Goal: Task Accomplishment & Management: Complete application form

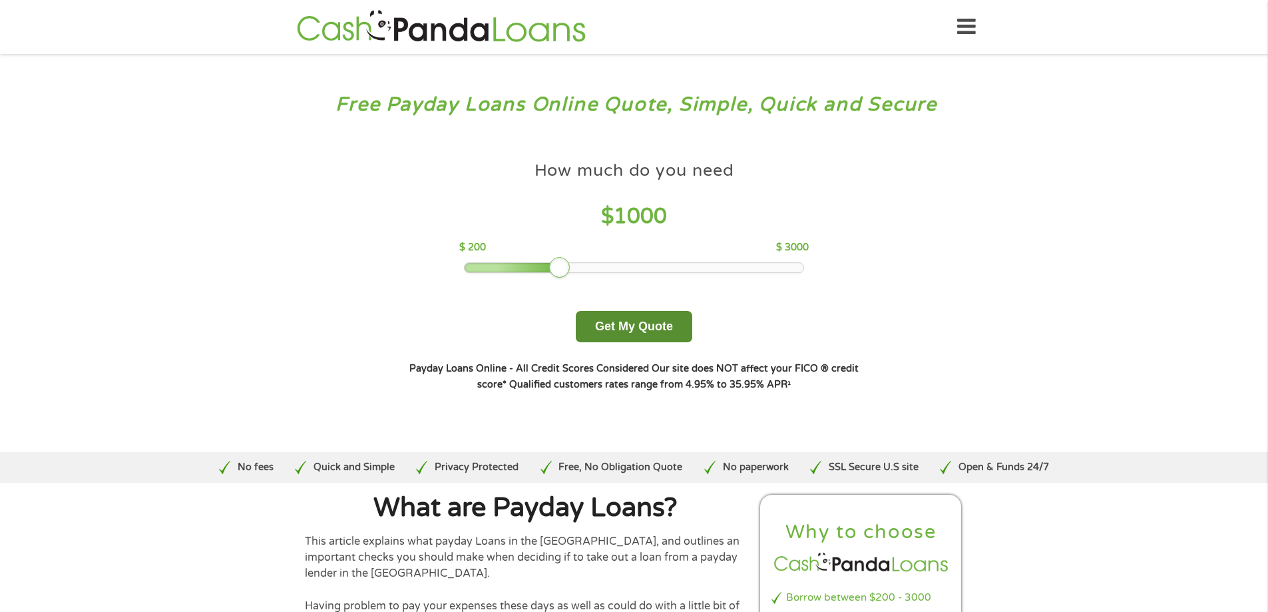
click at [618, 329] on button "Get My Quote" at bounding box center [634, 326] width 116 height 31
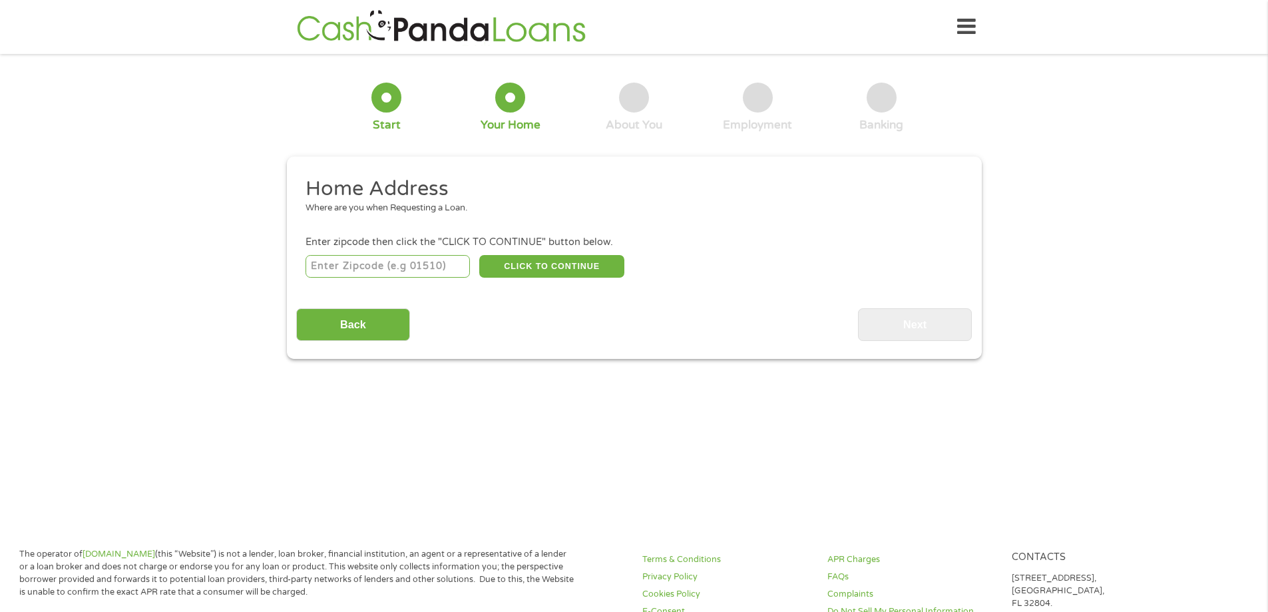
click at [398, 267] on input "number" at bounding box center [387, 266] width 164 height 23
type input "45341"
select select "[US_STATE]"
click at [519, 266] on button "CLICK TO CONTINUE" at bounding box center [551, 266] width 145 height 23
type input "45341"
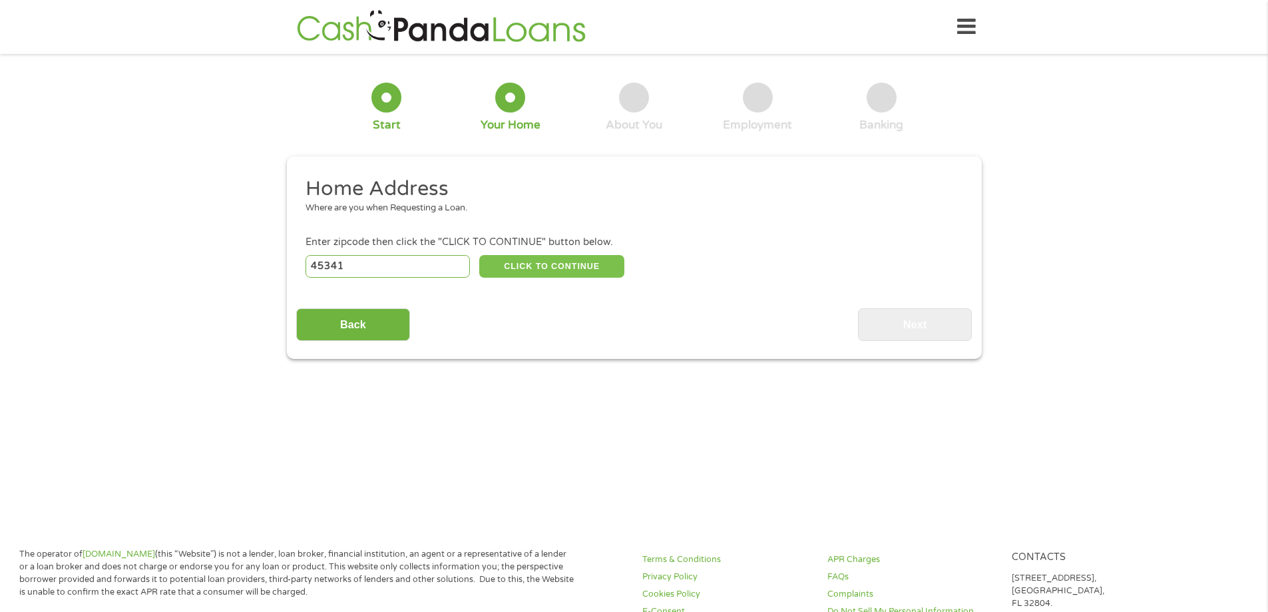
type input "Medway"
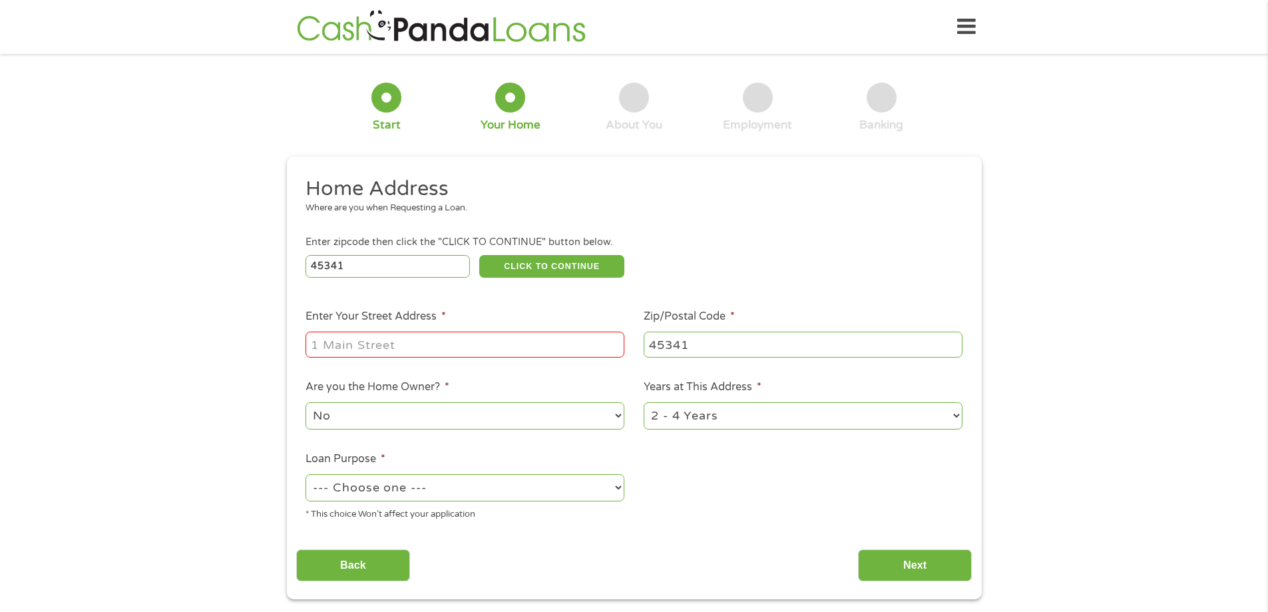
click at [430, 331] on div at bounding box center [464, 344] width 319 height 31
click at [430, 337] on input "Enter Your Street Address *" at bounding box center [464, 343] width 319 height 25
type input "[STREET_ADDRESS][PERSON_NAME]"
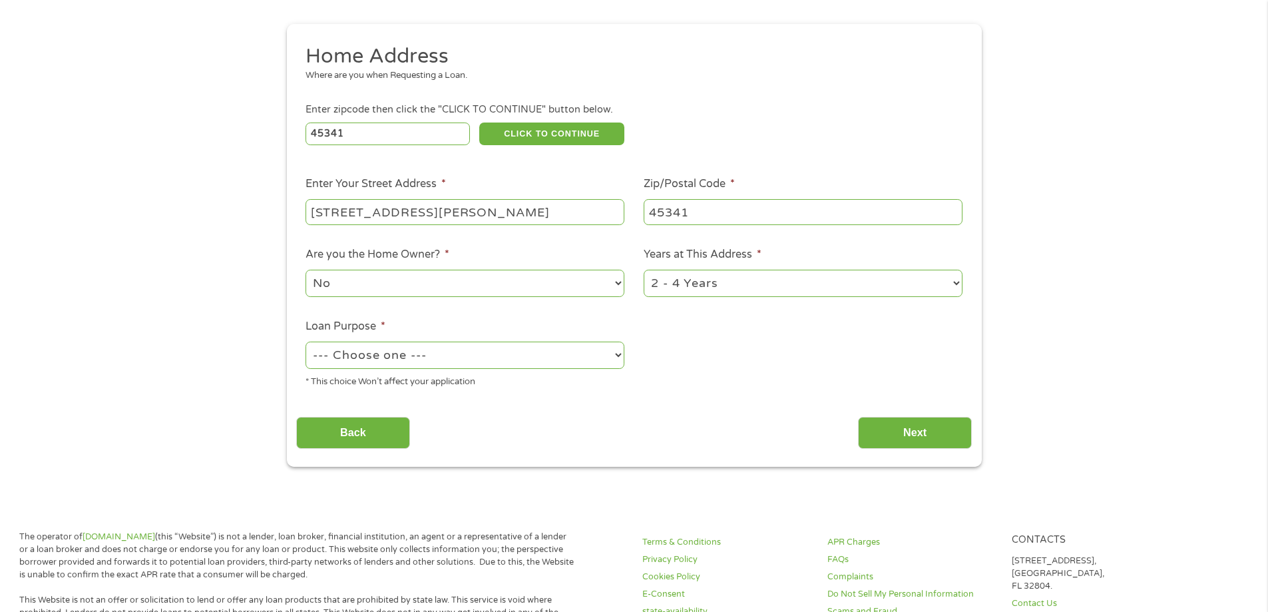
scroll to position [133, 0]
click at [385, 289] on select "No Yes" at bounding box center [464, 282] width 319 height 27
select select "yes"
click at [305, 269] on select "No Yes" at bounding box center [464, 282] width 319 height 27
drag, startPoint x: 695, startPoint y: 286, endPoint x: 698, endPoint y: 293, distance: 7.8
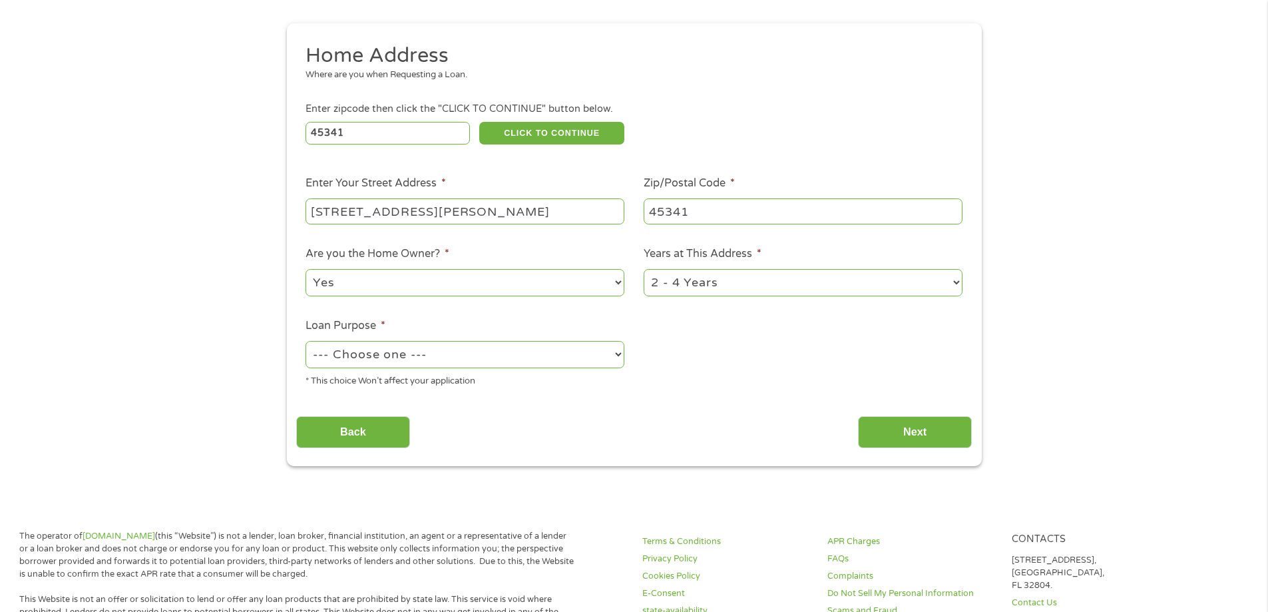
click at [695, 286] on select "1 Year or less 1 - 2 Years 2 - 4 Years Over 4 Years" at bounding box center [802, 282] width 319 height 27
select select "60months"
click at [643, 269] on select "1 Year or less 1 - 2 Years 2 - 4 Years Over 4 Years" at bounding box center [802, 282] width 319 height 27
click at [358, 354] on select "--- Choose one --- Pay Bills Debt Consolidation Home Improvement Major Purchase…" at bounding box center [464, 354] width 319 height 27
click at [305, 341] on select "--- Choose one --- Pay Bills Debt Consolidation Home Improvement Major Purchase…" at bounding box center [464, 354] width 319 height 27
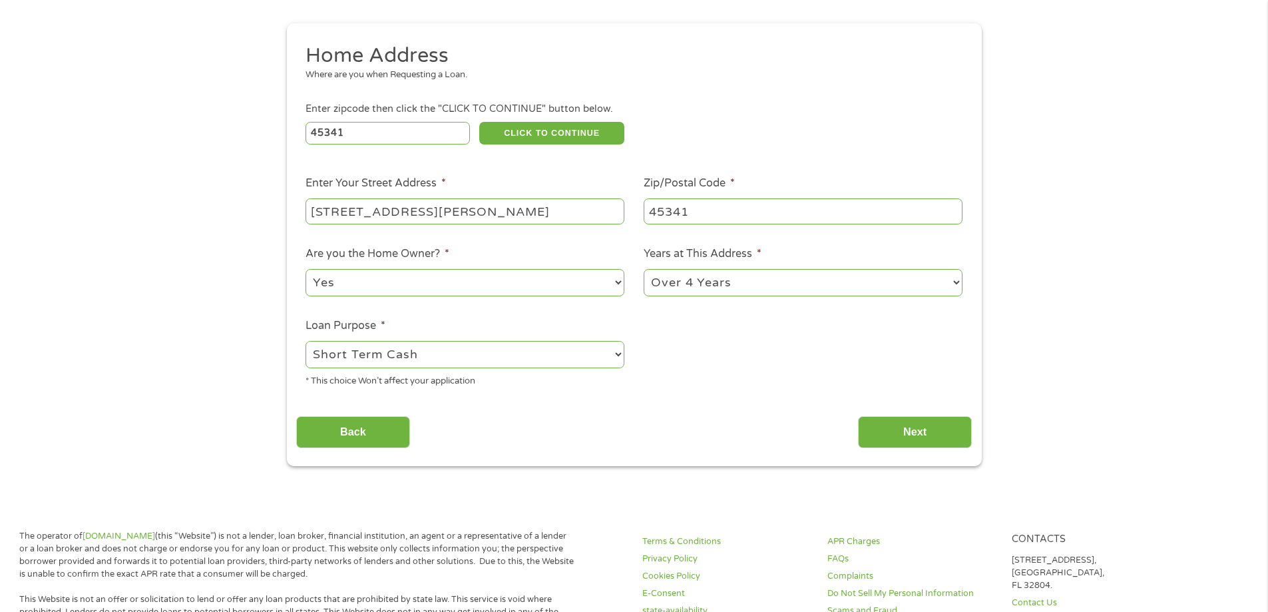
click at [398, 355] on select "--- Choose one --- Pay Bills Debt Consolidation Home Improvement Major Purchase…" at bounding box center [464, 354] width 319 height 27
select select "medicalexpenses"
click at [305, 341] on select "--- Choose one --- Pay Bills Debt Consolidation Home Improvement Major Purchase…" at bounding box center [464, 354] width 319 height 27
click at [888, 438] on input "Next" at bounding box center [915, 432] width 114 height 33
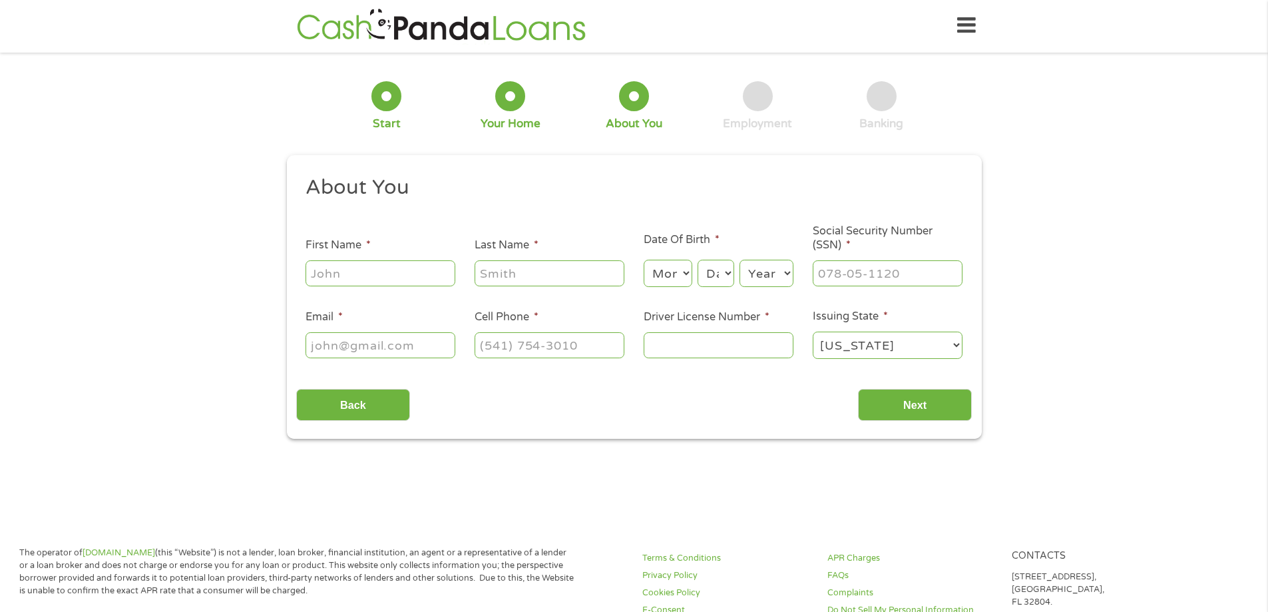
scroll to position [0, 0]
click at [337, 273] on input "First Name *" at bounding box center [380, 274] width 150 height 25
type input "[PERSON_NAME]"
click at [678, 283] on select "Month 1 2 3 4 5 6 7 8 9 10 11 12" at bounding box center [667, 274] width 49 height 27
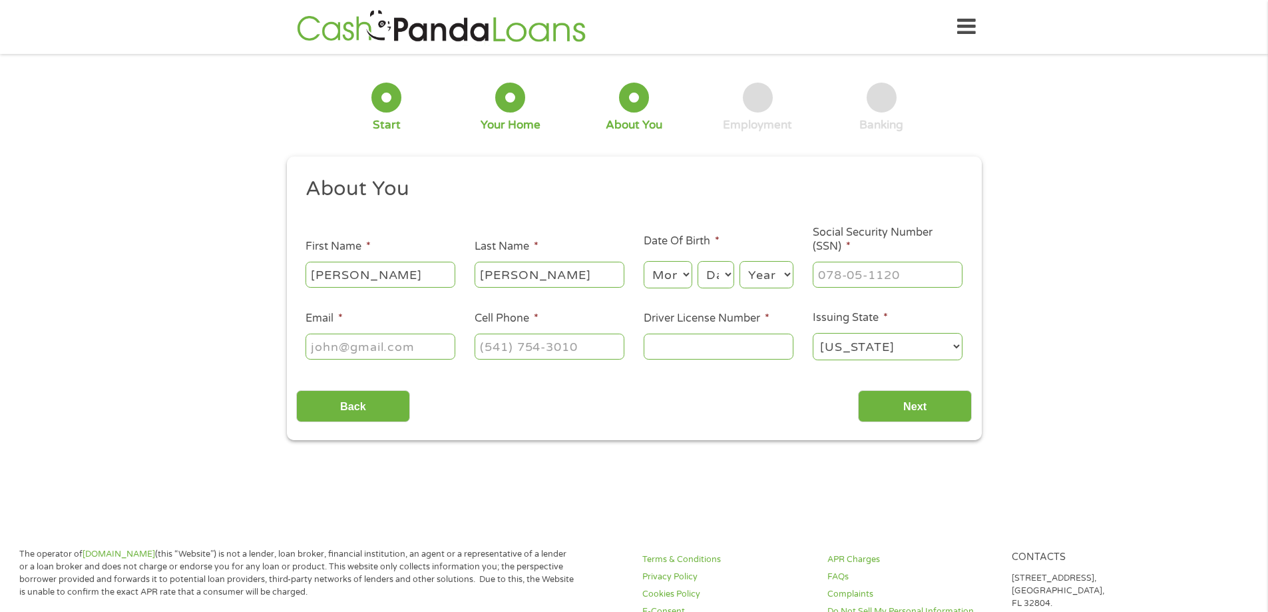
select select "7"
click at [643, 261] on select "Month 1 2 3 4 5 6 7 8 9 10 11 12" at bounding box center [667, 274] width 49 height 27
click at [723, 275] on select "Day 1 2 3 4 5 6 7 8 9 10 11 12 13 14 15 16 17 18 19 20 21 22 23 24 25 26 27 28 …" at bounding box center [715, 274] width 36 height 27
select select "26"
click at [697, 261] on select "Day 1 2 3 4 5 6 7 8 9 10 11 12 13 14 15 16 17 18 19 20 21 22 23 24 25 26 27 28 …" at bounding box center [715, 274] width 36 height 27
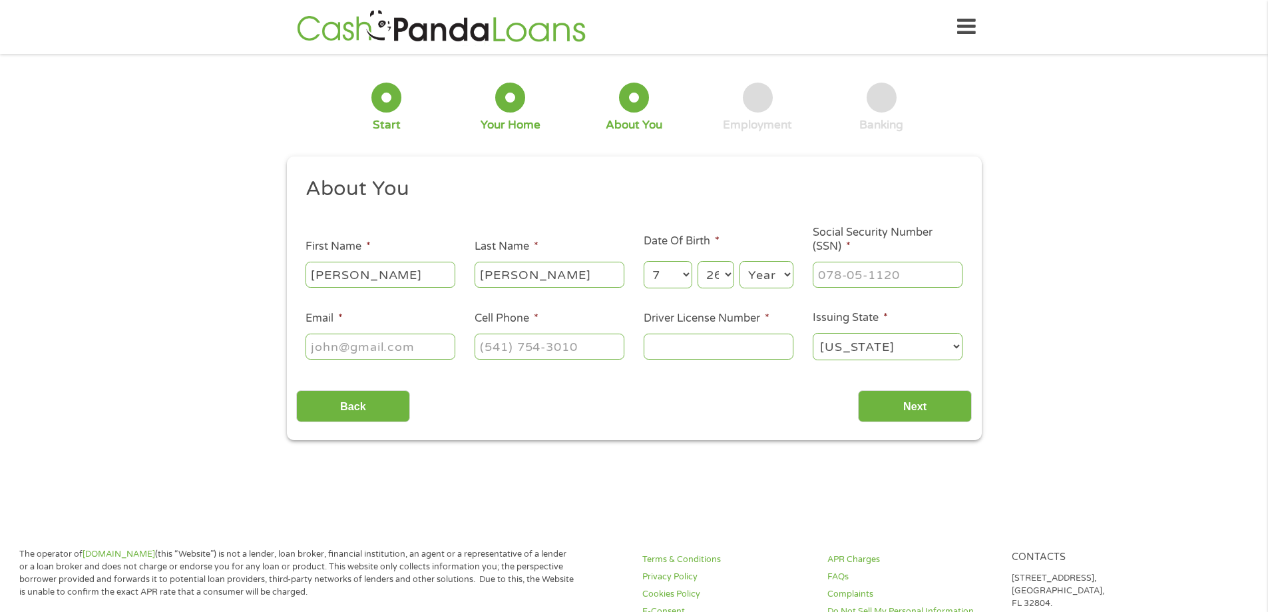
click at [775, 277] on select "Year [DATE] 2006 2005 2004 2003 2002 2001 2000 1999 1998 1997 1996 1995 1994 19…" at bounding box center [766, 274] width 54 height 27
select select "1985"
click at [739, 261] on select "Year [DATE] 2006 2005 2004 2003 2002 2001 2000 1999 1998 1997 1996 1995 1994 19…" at bounding box center [766, 274] width 54 height 27
click at [867, 279] on input "___-__-____" at bounding box center [887, 274] width 150 height 25
type input "305-15-2632"
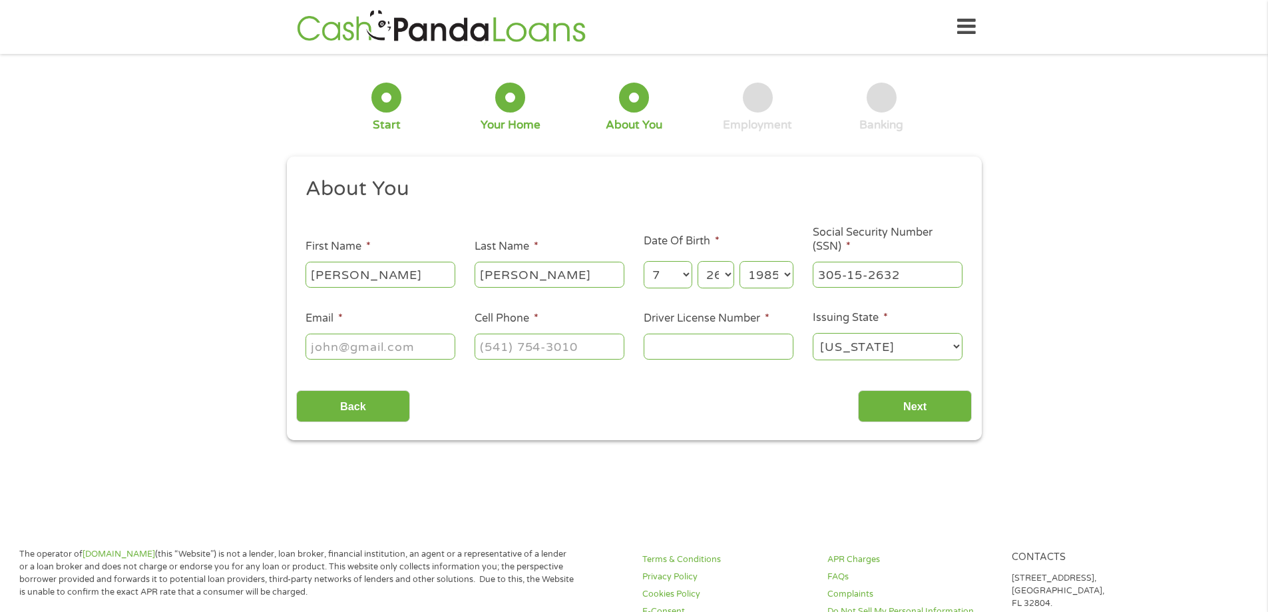
click at [354, 343] on input "Email *" at bounding box center [380, 345] width 150 height 25
type input "[EMAIL_ADDRESS][DOMAIN_NAME]"
type input "[PHONE_NUMBER]"
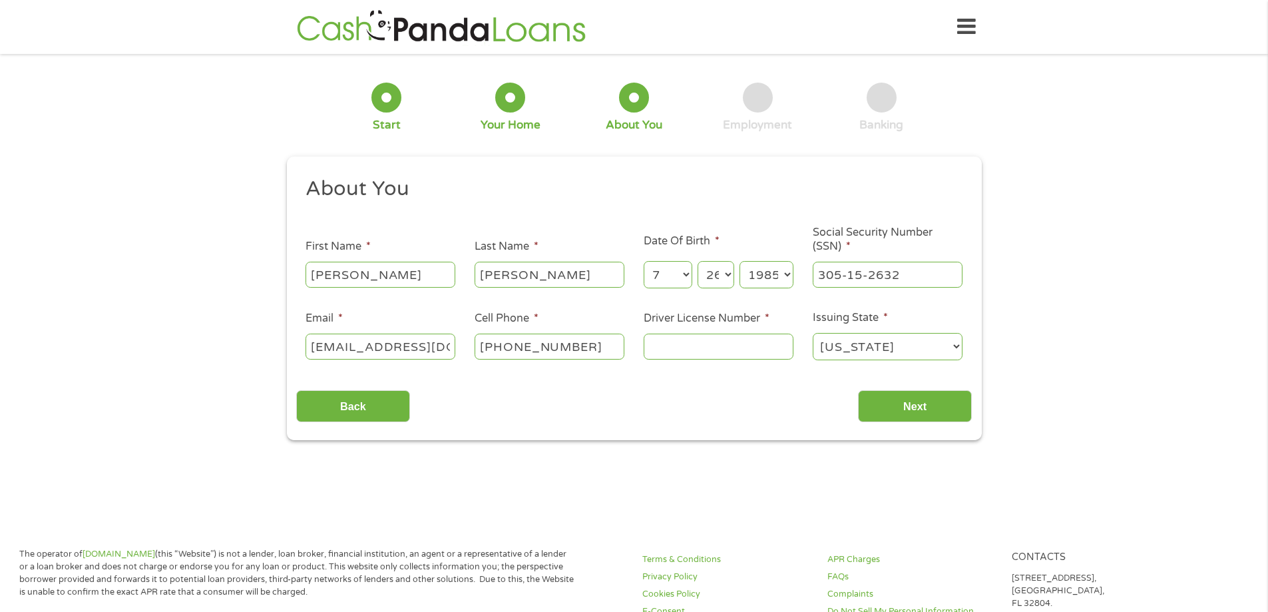
click at [727, 337] on input "Driver License Number *" at bounding box center [718, 345] width 150 height 25
type input "rx570177"
click at [885, 407] on input "Next" at bounding box center [915, 406] width 114 height 33
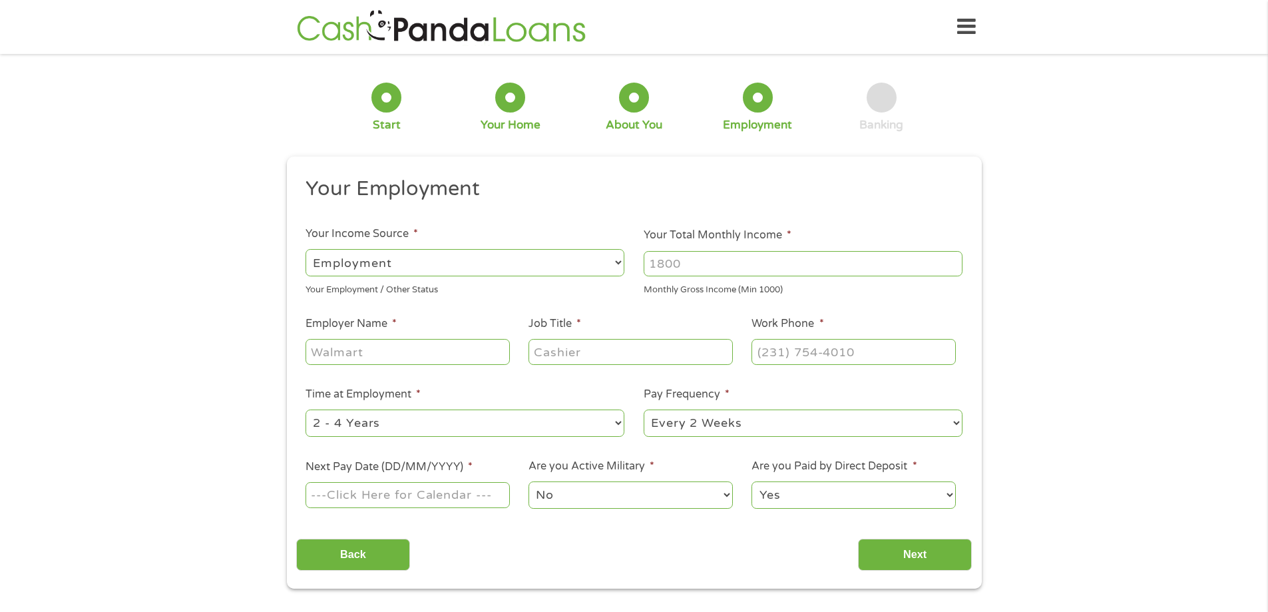
scroll to position [5, 5]
click at [435, 262] on select "--- Choose one --- Employment [DEMOGRAPHIC_DATA] Benefits" at bounding box center [464, 262] width 319 height 27
drag, startPoint x: 435, startPoint y: 262, endPoint x: 508, endPoint y: 273, distance: 74.0
click at [435, 262] on select "--- Choose one --- Employment [DEMOGRAPHIC_DATA] Benefits" at bounding box center [464, 262] width 319 height 27
click at [674, 266] on input "Your Total Monthly Income *" at bounding box center [802, 263] width 319 height 25
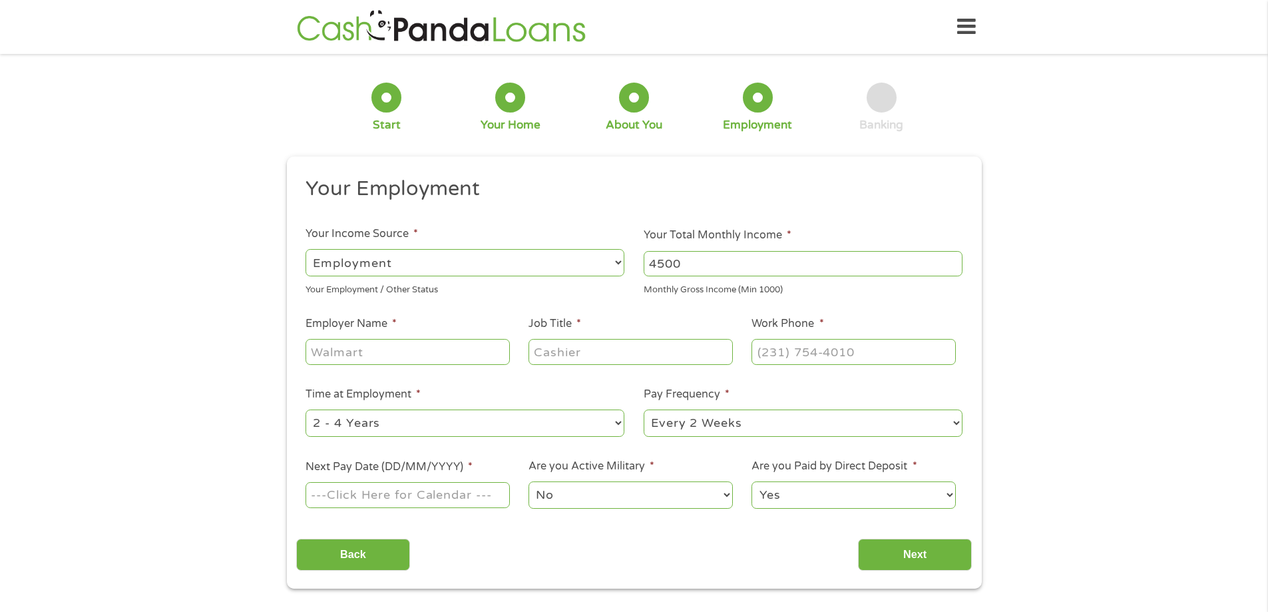
type input "4500"
click at [357, 354] on input "Employer Name *" at bounding box center [407, 351] width 204 height 25
type input "cc masonry"
type input "[PERSON_NAME]"
type input "[PHONE_NUMBER]"
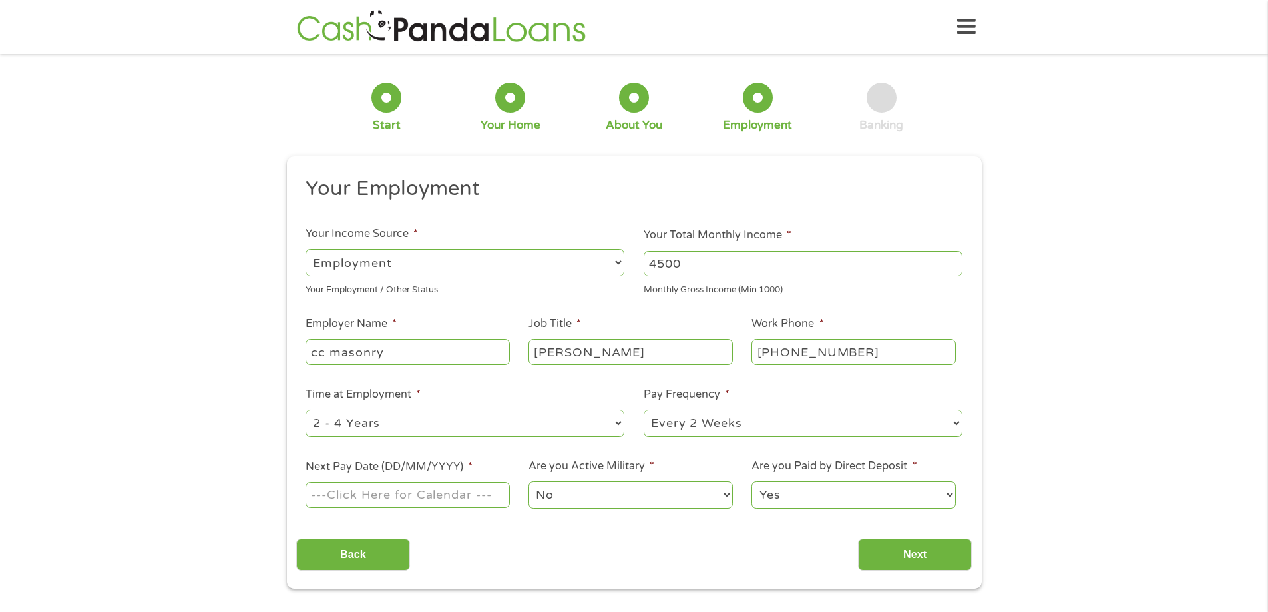
click at [516, 421] on select "--- Choose one --- 1 Year or less 1 - 2 Years 2 - 4 Years Over 4 Years" at bounding box center [464, 422] width 319 height 27
select select "60months"
click at [305, 409] on select "--- Choose one --- 1 Year or less 1 - 2 Years 2 - 4 Years Over 4 Years" at bounding box center [464, 422] width 319 height 27
click at [723, 433] on select "--- Choose one --- Every 2 Weeks Every Week Monthly Semi-Monthly" at bounding box center [802, 422] width 319 height 27
select select "weekly"
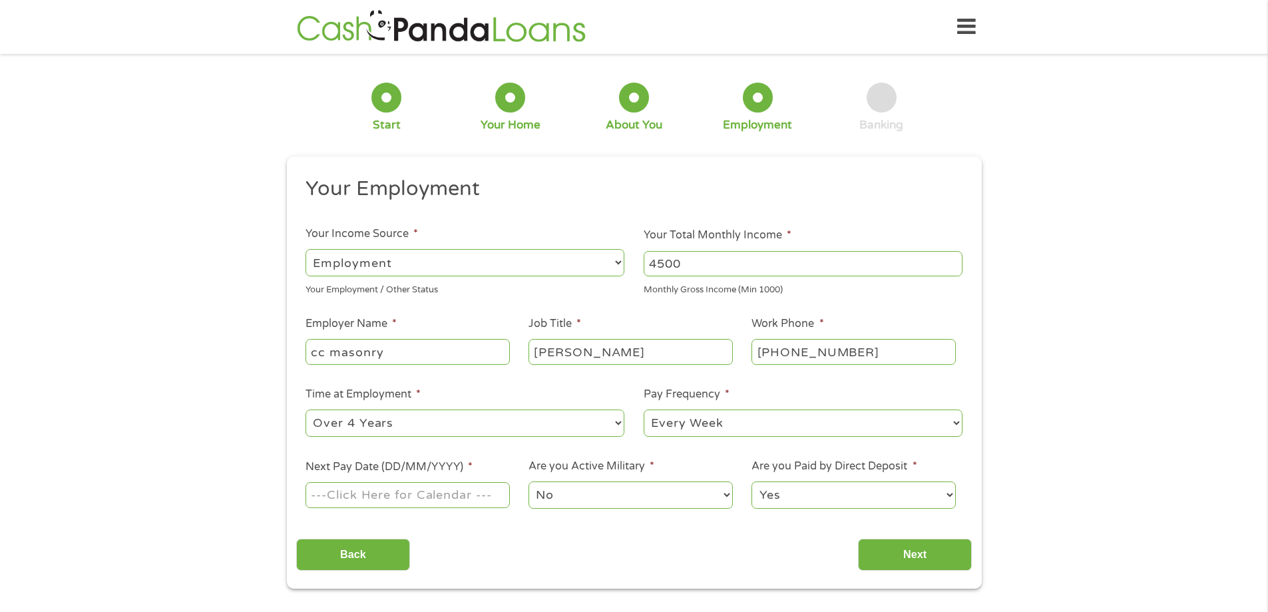
click at [643, 409] on select "--- Choose one --- Every 2 Weeks Every Week Monthly Semi-Monthly" at bounding box center [802, 422] width 319 height 27
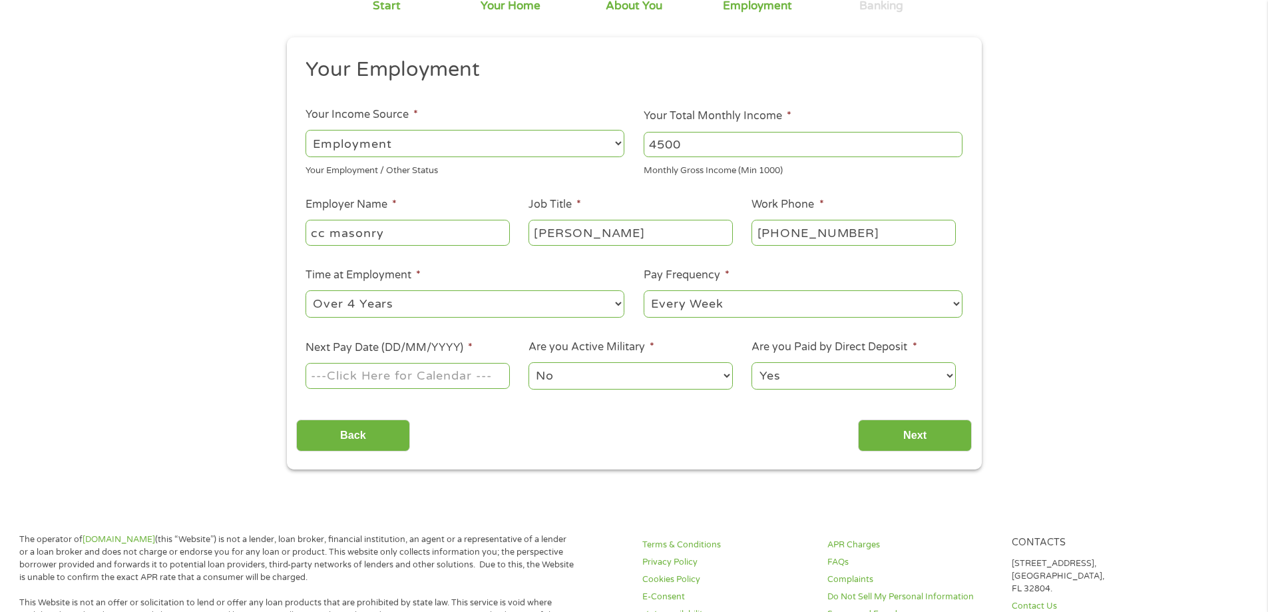
scroll to position [133, 0]
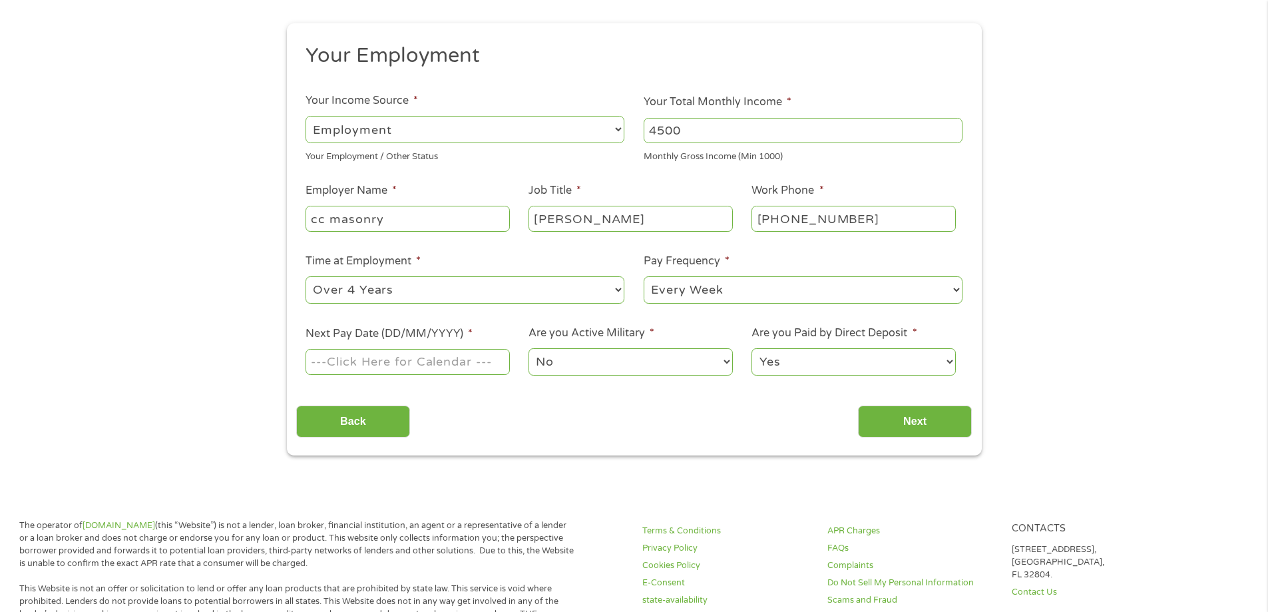
click at [350, 364] on body "Home Get Loan Offer How it works FAQs Blog Cash Loans Quick Loans Online Loans …" at bounding box center [634, 592] width 1268 height 1451
click at [354, 364] on input "Next Pay Date (DD/MM/YYYY) *" at bounding box center [407, 361] width 204 height 25
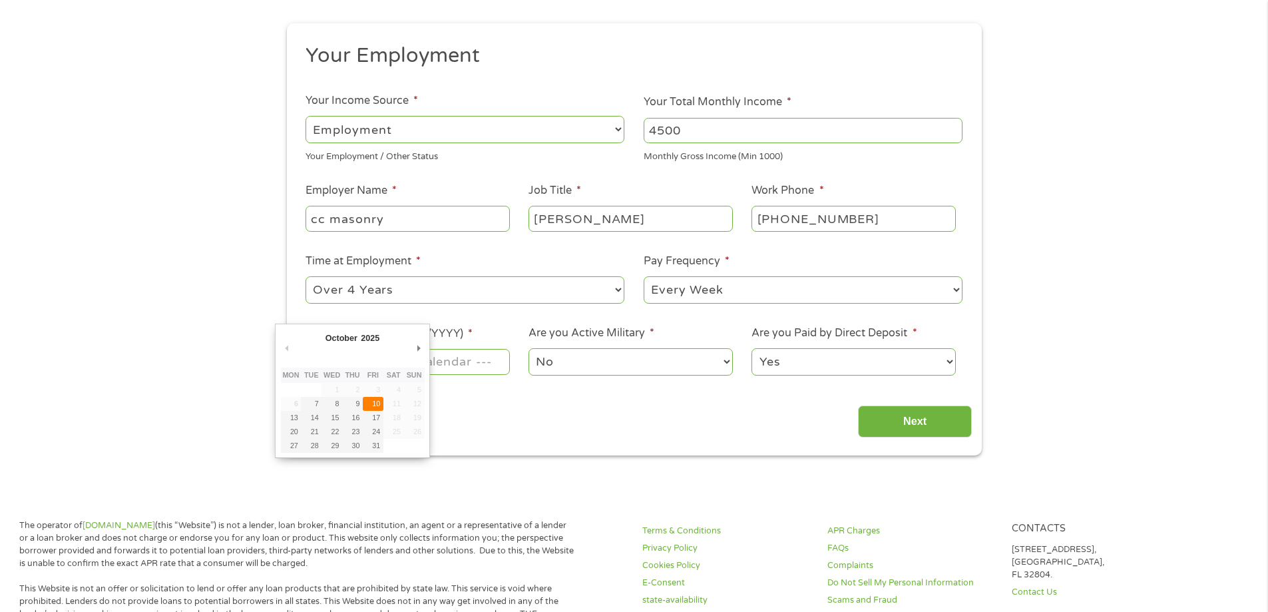
type input "[DATE]"
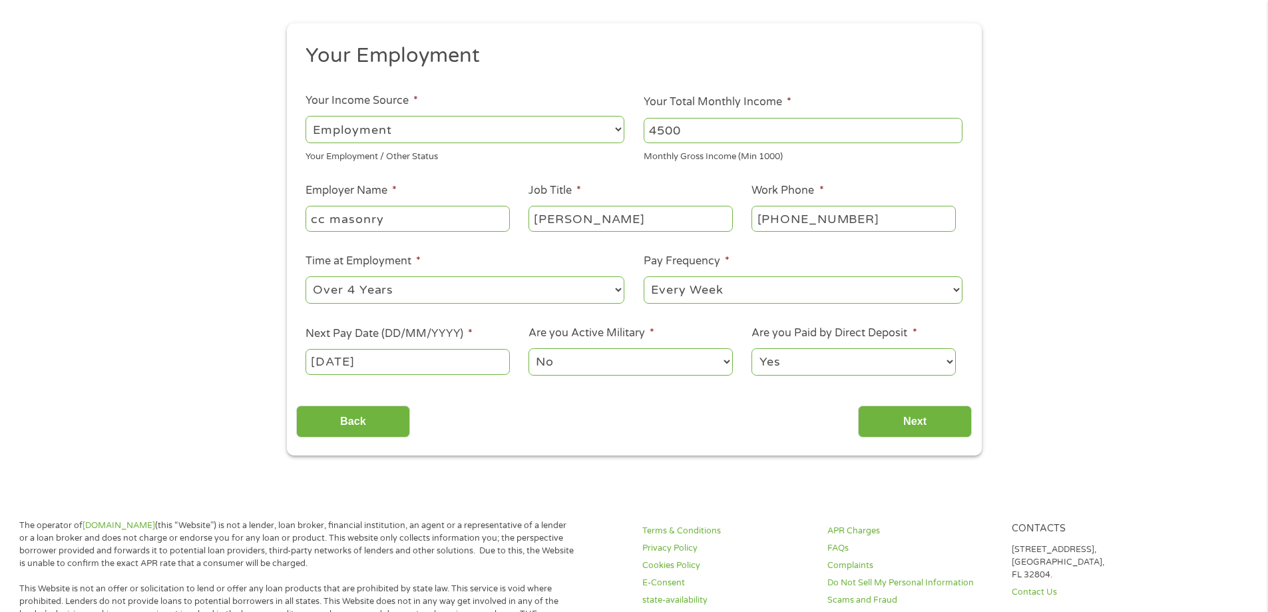
click at [578, 355] on select "No Yes" at bounding box center [630, 361] width 204 height 27
click at [528, 348] on select "No Yes" at bounding box center [630, 361] width 204 height 27
drag, startPoint x: 834, startPoint y: 359, endPoint x: 837, endPoint y: 375, distance: 16.2
click at [834, 359] on select "Yes No" at bounding box center [853, 361] width 204 height 27
select select "0"
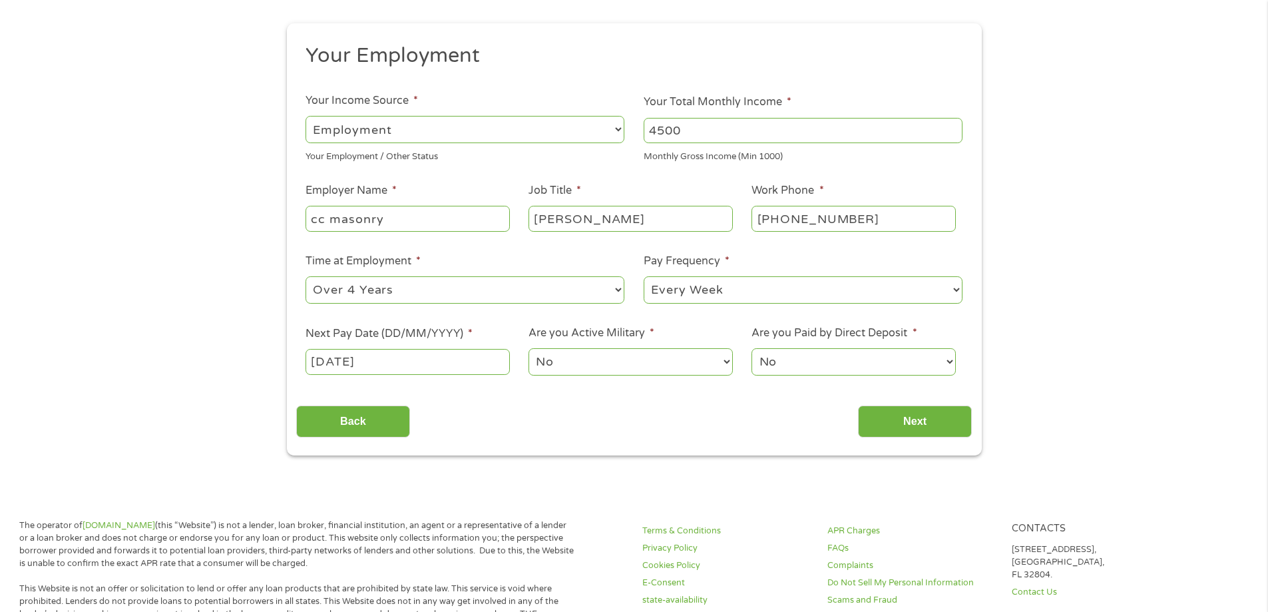
click at [751, 348] on select "Yes No" at bounding box center [853, 361] width 204 height 27
click at [890, 421] on input "Next" at bounding box center [915, 421] width 114 height 33
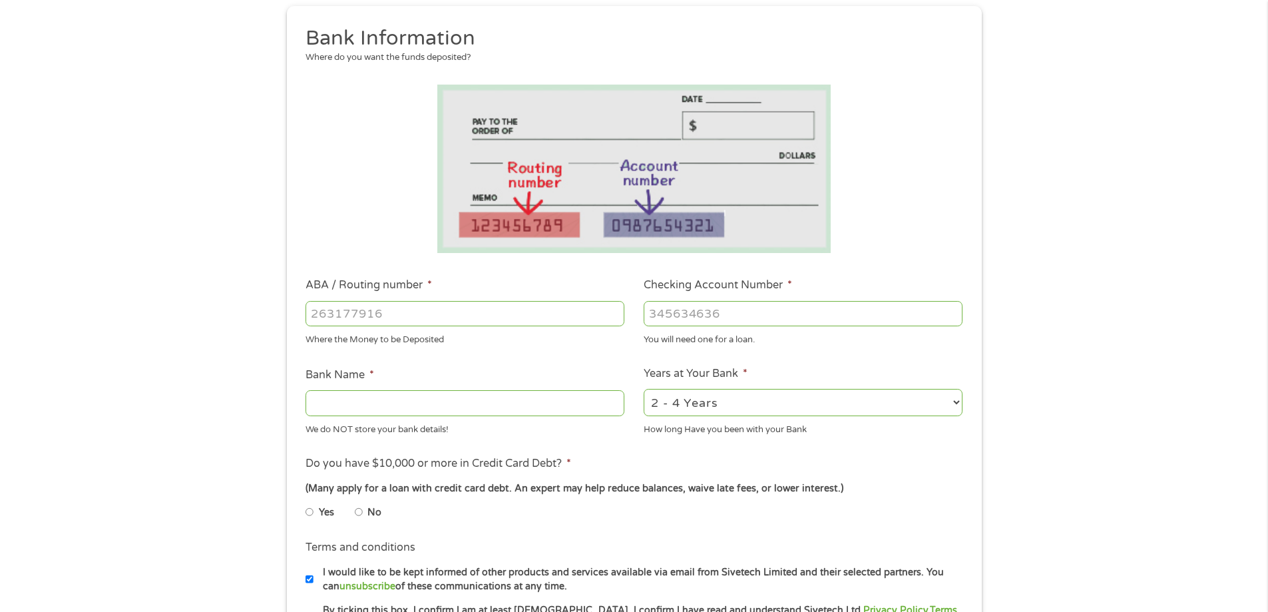
scroll to position [266, 0]
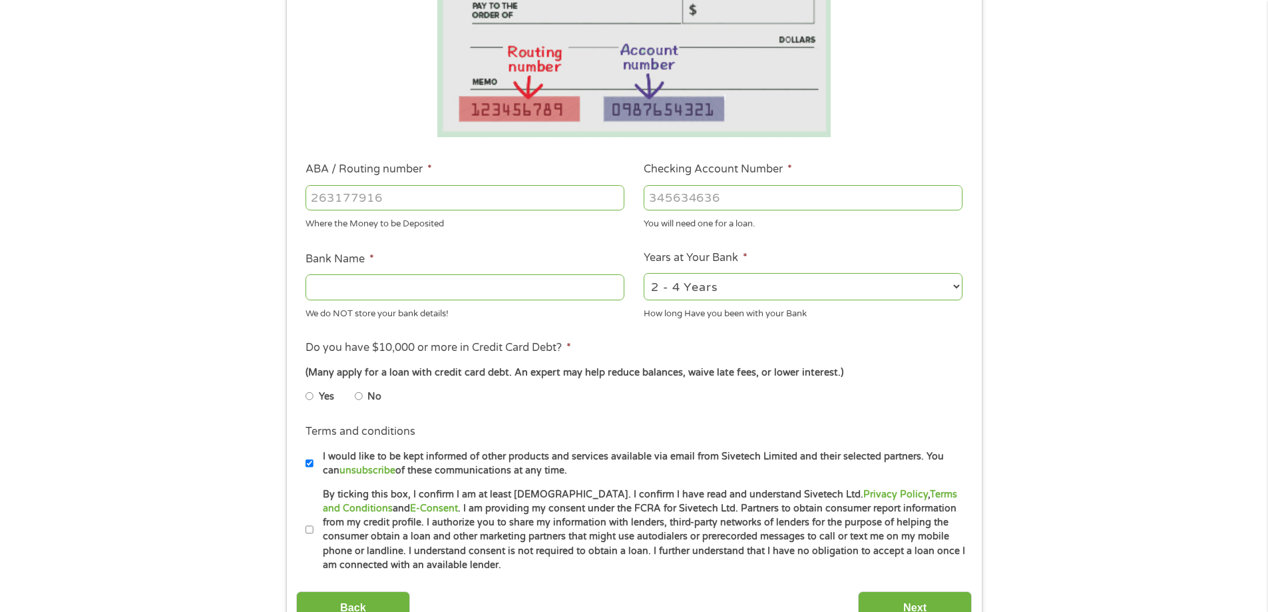
click at [379, 196] on input "ABA / Routing number *" at bounding box center [464, 197] width 319 height 25
type input "044000037"
type input "JPMORGAN CHASE BANK NA"
type input "044000037"
click at [717, 198] on input "Checking Account Number *" at bounding box center [802, 197] width 319 height 25
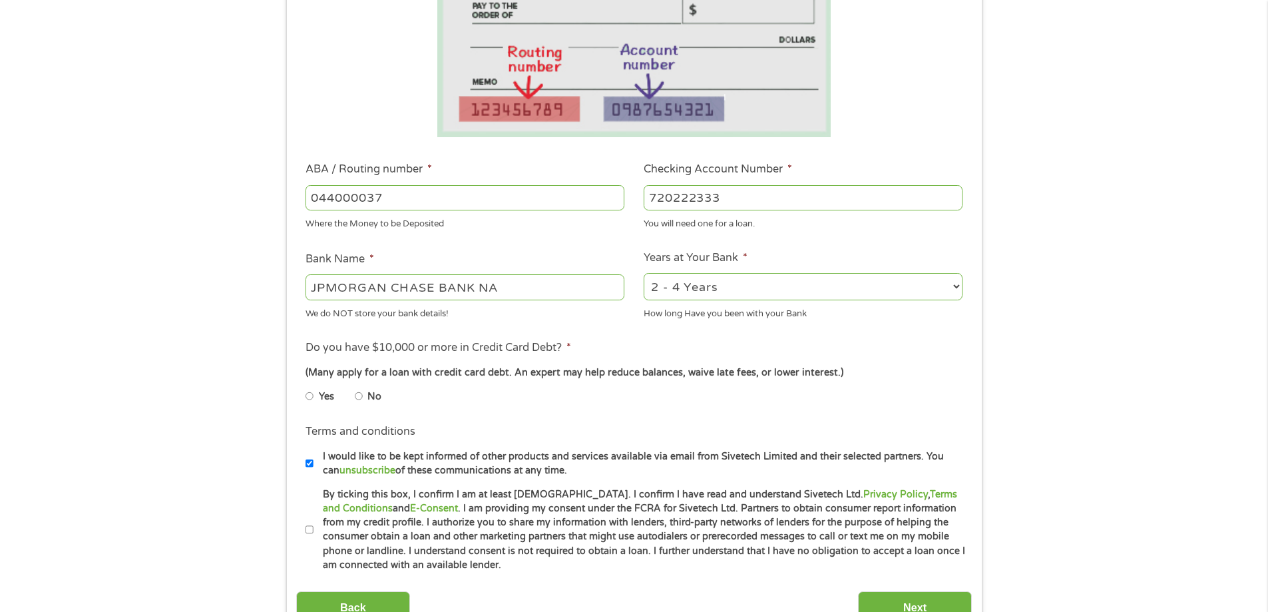
type input "720222333"
click at [707, 291] on select "2 - 4 Years 6 - 12 Months 1 - 2 Years Over 4 Years" at bounding box center [802, 286] width 319 height 27
select select "24months"
click at [643, 273] on select "2 - 4 Years 6 - 12 Months 1 - 2 Years Over 4 Years" at bounding box center [802, 286] width 319 height 27
click at [269, 287] on div "1 Start 2 Your Home 3 About You 4 Employment 5 Banking 6 This field is hidden w…" at bounding box center [634, 219] width 1268 height 844
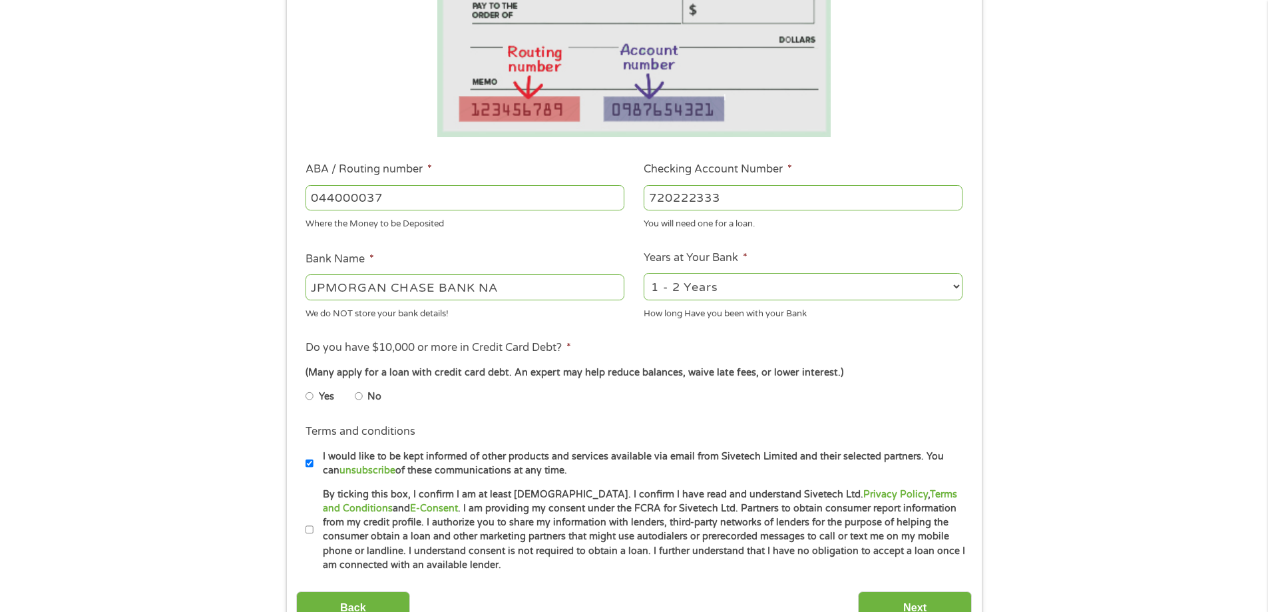
scroll to position [399, 0]
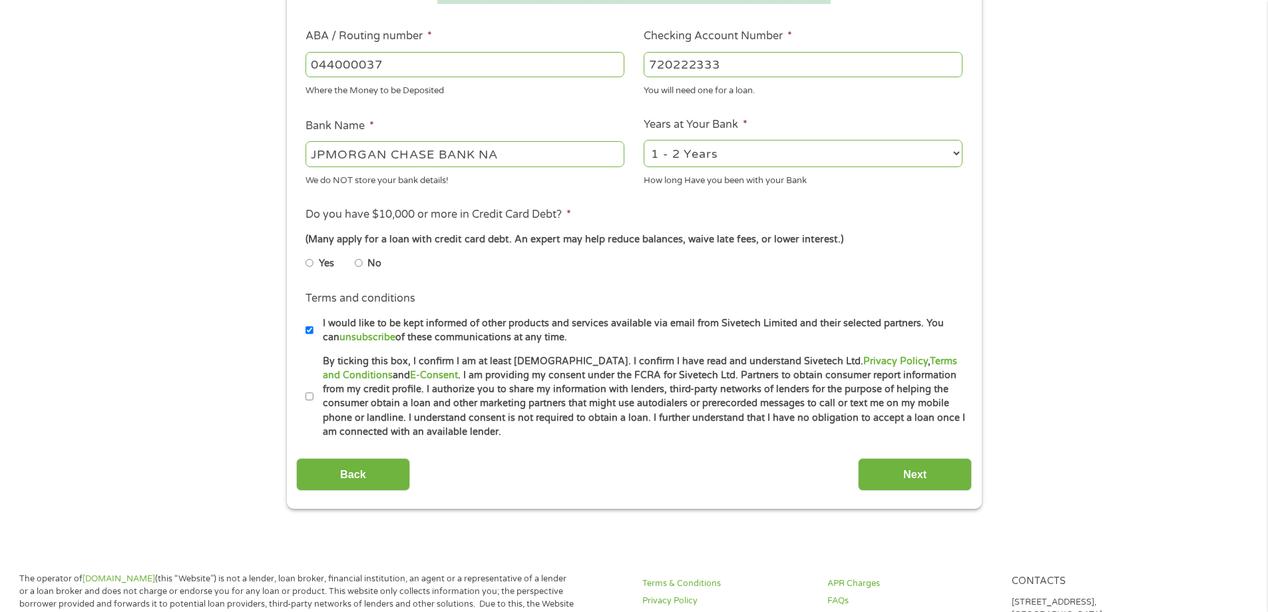
click at [361, 264] on input "No" at bounding box center [359, 262] width 8 height 21
radio input "true"
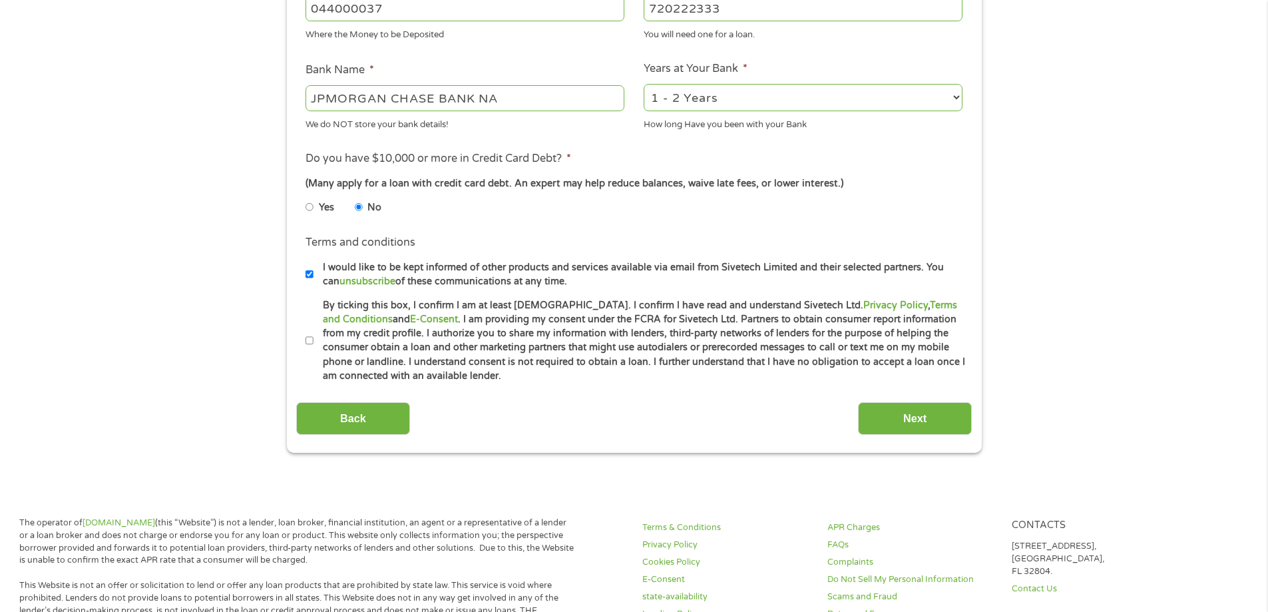
scroll to position [532, 0]
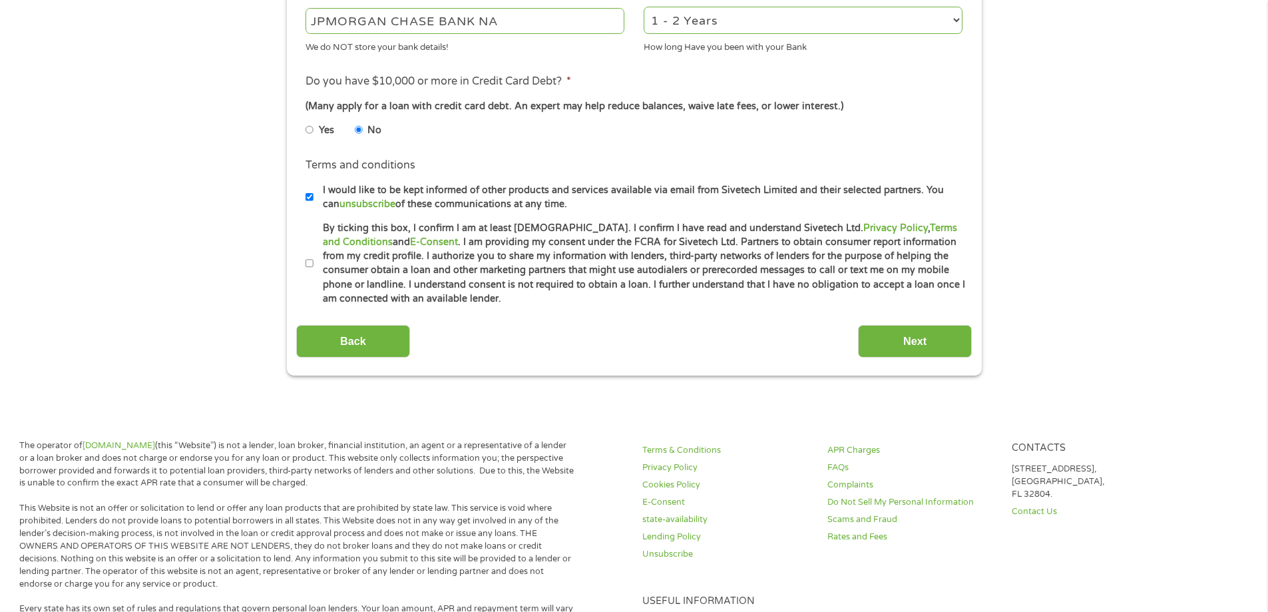
click at [312, 263] on input "By ticking this box, I confirm I am at least [DEMOGRAPHIC_DATA]. I confirm I ha…" at bounding box center [309, 263] width 8 height 21
checkbox input "true"
click at [921, 350] on input "Next" at bounding box center [915, 341] width 114 height 33
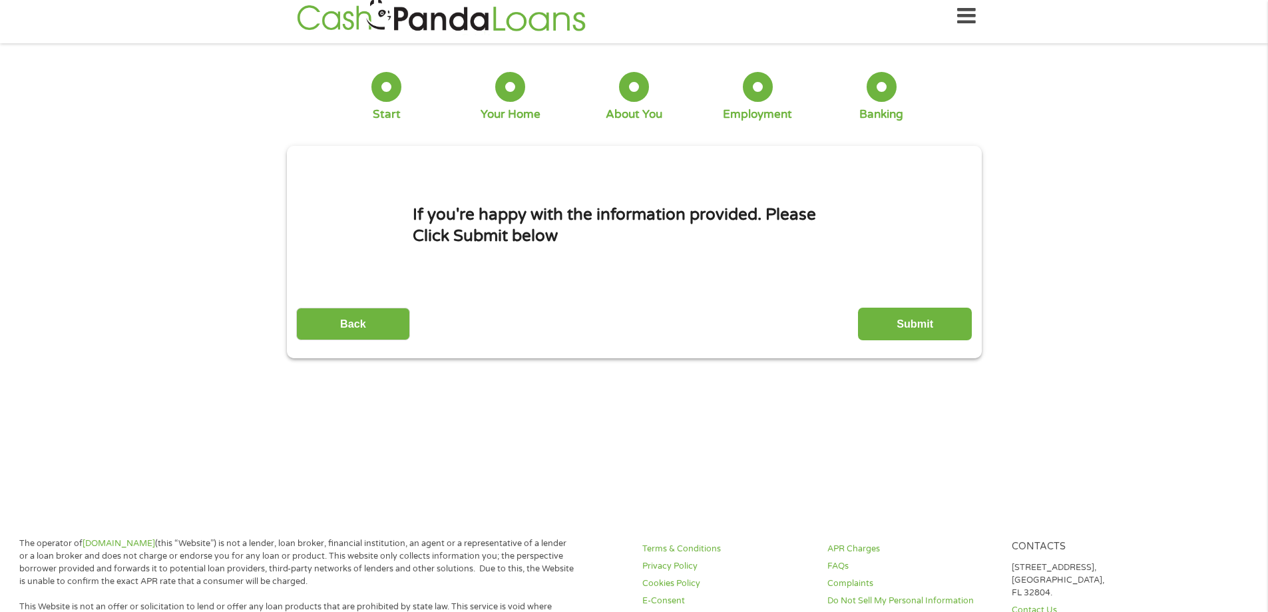
scroll to position [0, 0]
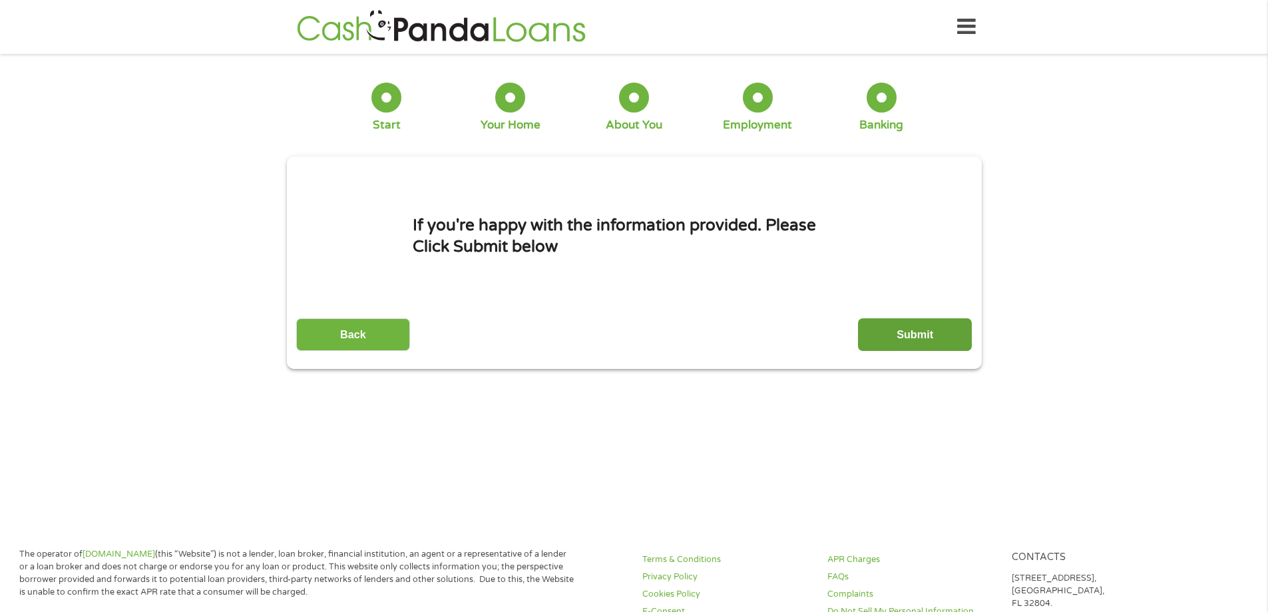
click at [903, 333] on input "Submit" at bounding box center [915, 334] width 114 height 33
